Goal: Task Accomplishment & Management: Complete application form

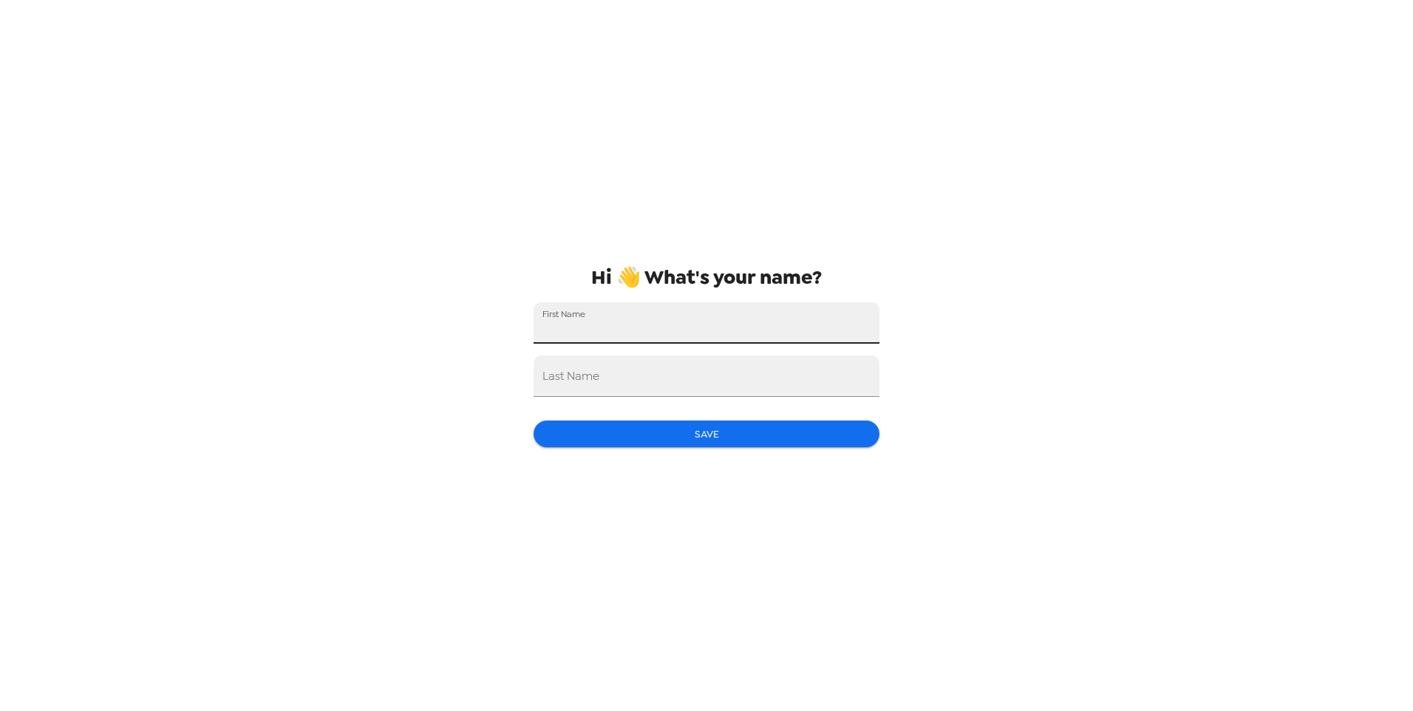
click at [710, 316] on input "First Name" at bounding box center [707, 322] width 346 height 41
type input "Wyatt"
type input "Reiter"
click at [753, 429] on button "Save" at bounding box center [707, 434] width 346 height 27
